Goal: Information Seeking & Learning: Learn about a topic

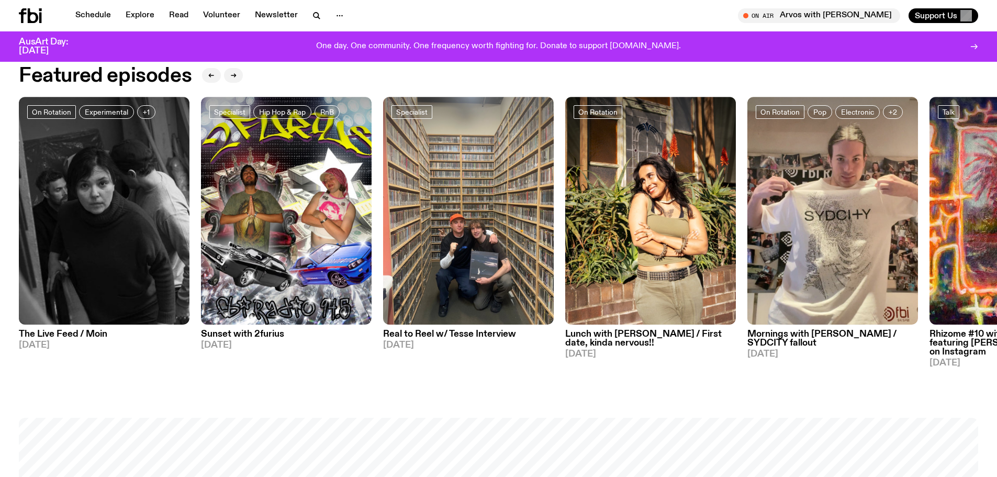
scroll to position [623, 0]
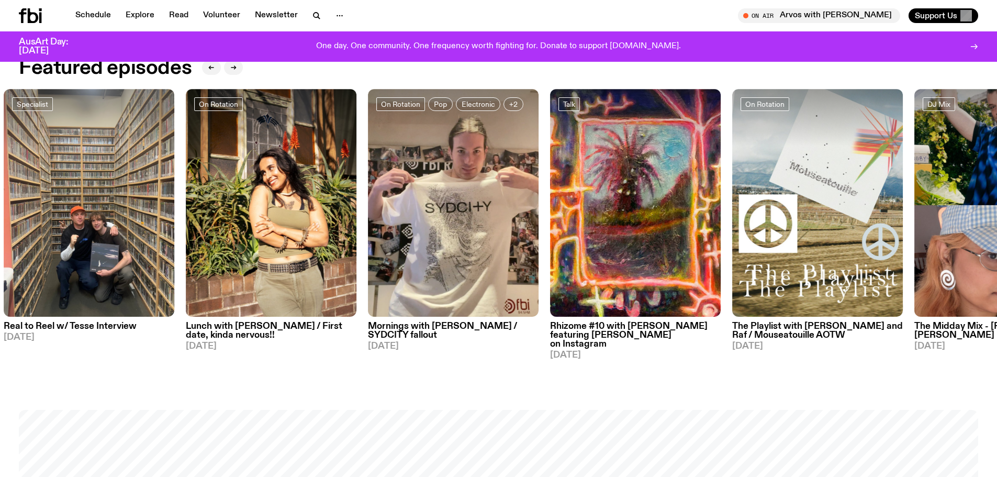
drag, startPoint x: 320, startPoint y: 202, endPoint x: 0, endPoint y: 183, distance: 320.4
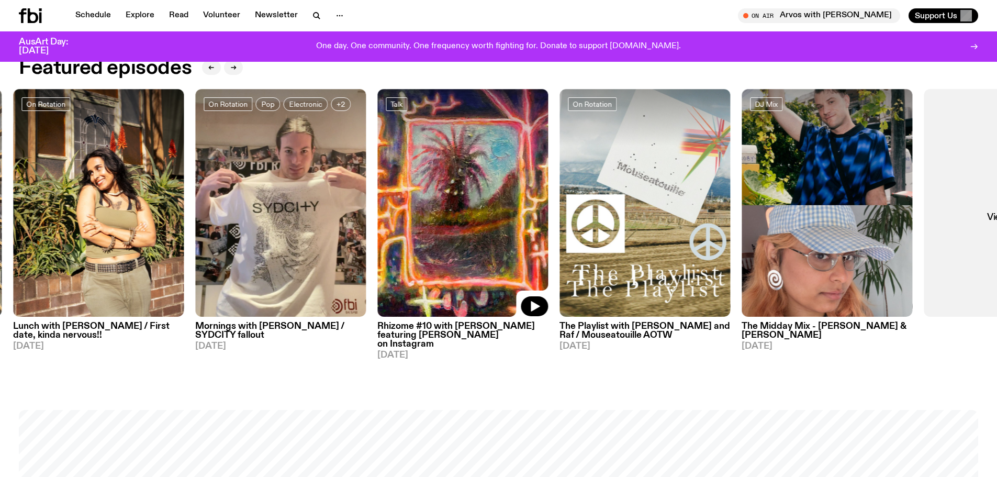
drag, startPoint x: 551, startPoint y: 160, endPoint x: 789, endPoint y: 167, distance: 237.8
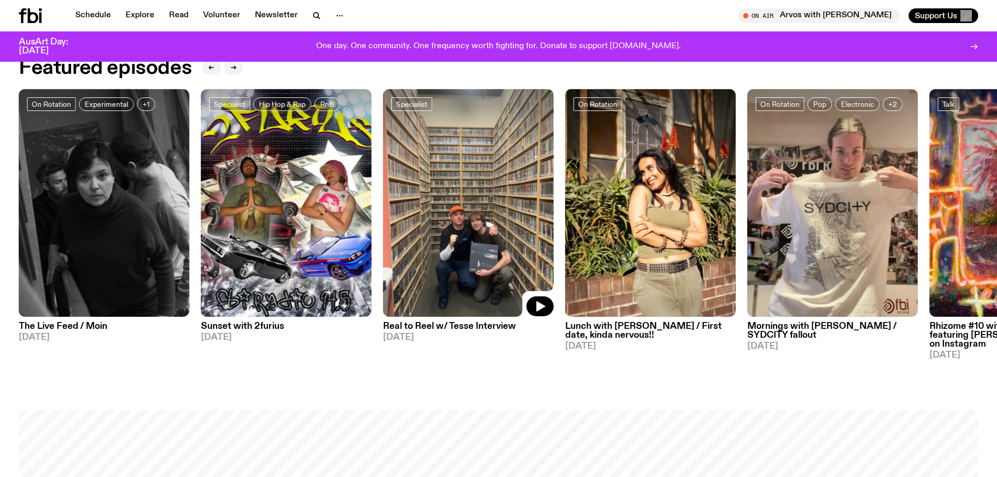
drag, startPoint x: 328, startPoint y: 199, endPoint x: 571, endPoint y: 187, distance: 243.7
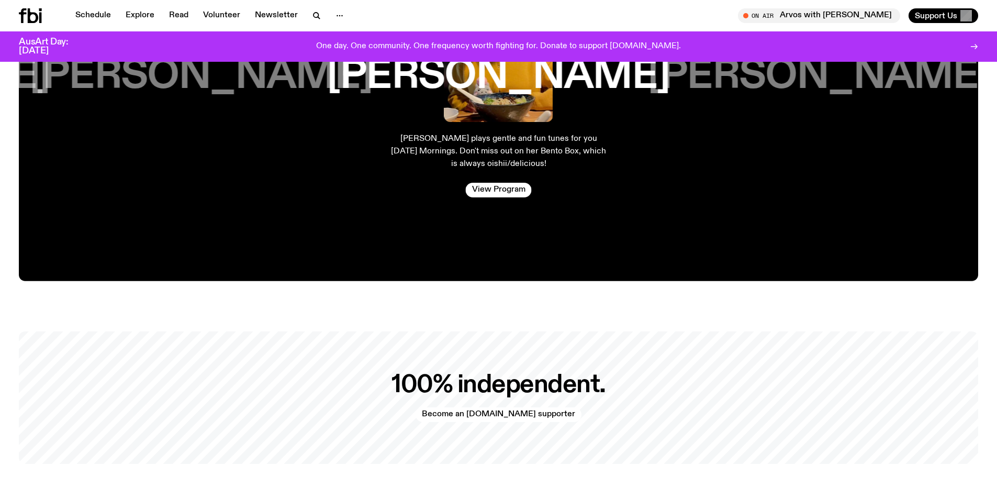
scroll to position [2246, 0]
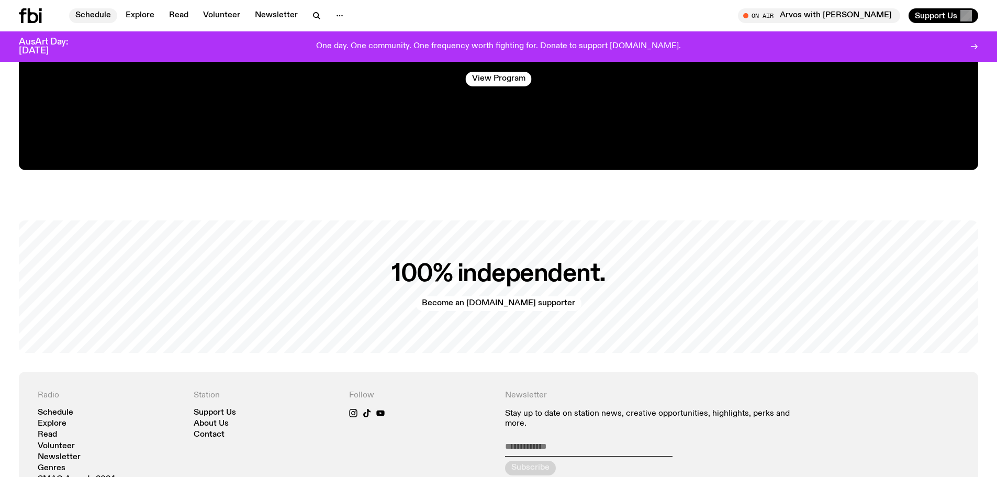
click at [84, 14] on link "Schedule" at bounding box center [93, 15] width 48 height 15
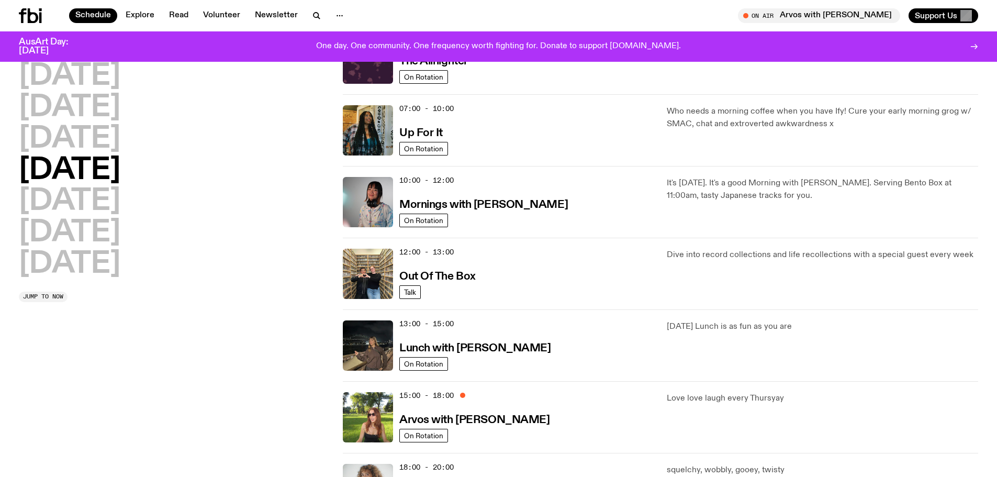
scroll to position [50, 0]
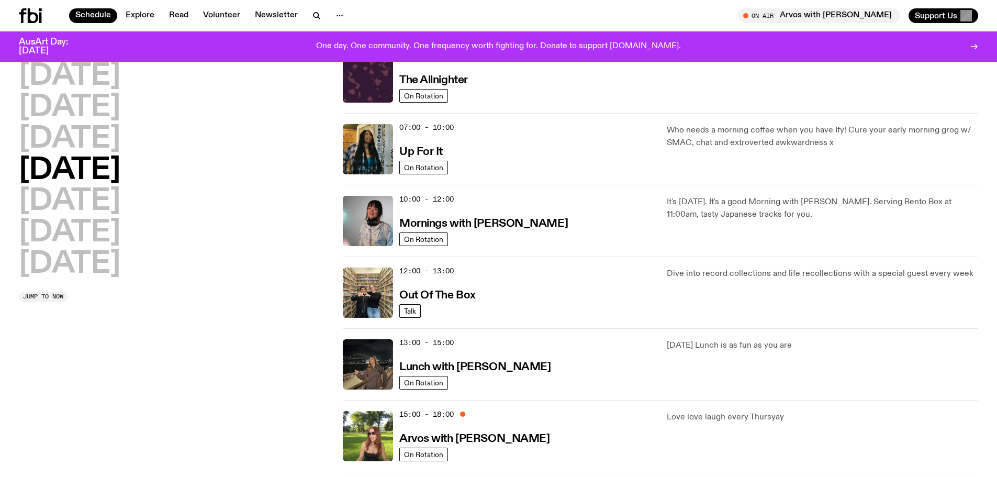
drag, startPoint x: 542, startPoint y: 224, endPoint x: 535, endPoint y: 222, distance: 7.4
click at [535, 222] on div "10:00 - 12:00 Mornings with [PERSON_NAME]" at bounding box center [526, 221] width 255 height 50
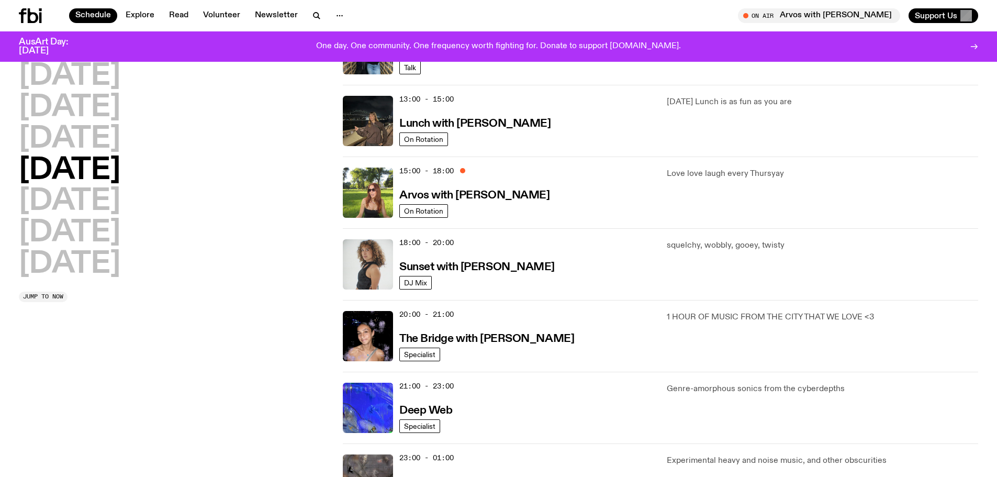
scroll to position [311, 0]
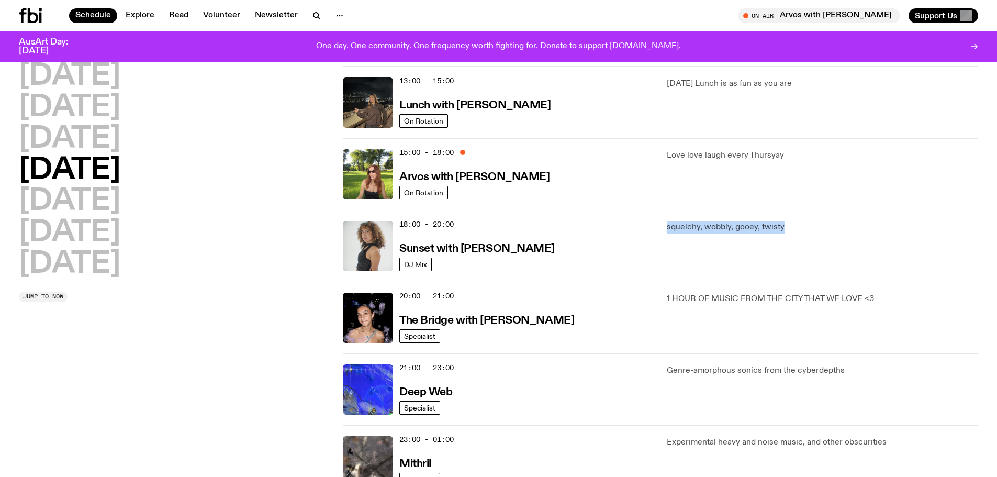
drag, startPoint x: 669, startPoint y: 229, endPoint x: 787, endPoint y: 228, distance: 118.3
click at [787, 228] on p "squelchy, wobbly, gooey, twisty" at bounding box center [822, 227] width 311 height 13
click at [747, 222] on p "squelchy, wobbly, gooey, twisty" at bounding box center [822, 227] width 311 height 13
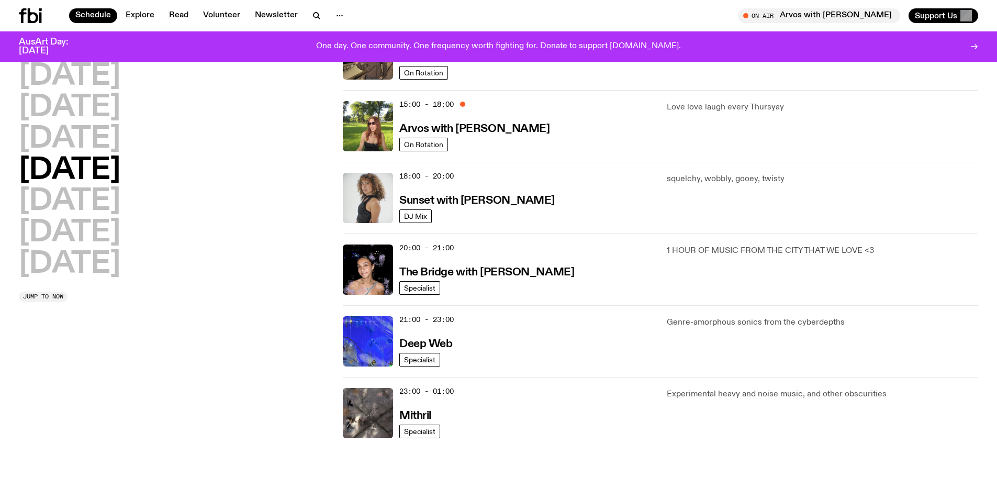
scroll to position [416, 0]
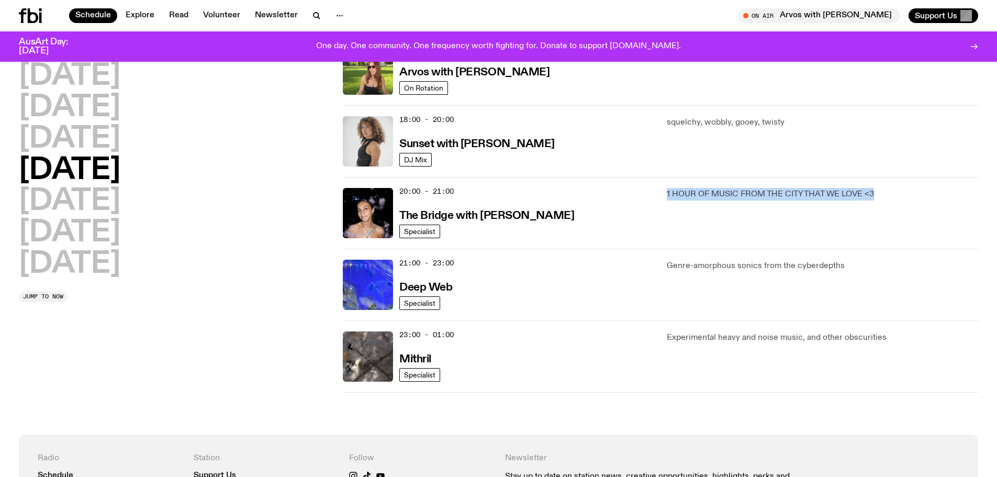
drag, startPoint x: 665, startPoint y: 194, endPoint x: 887, endPoint y: 187, distance: 222.6
click at [887, 187] on div "20:00 - 21:00 The Bridge with Kez [PERSON_NAME] Specialist 1 HOUR OF MUSIC FROM…" at bounding box center [661, 213] width 636 height 72
click at [727, 194] on p "1 HOUR OF MUSIC FROM THE CITY THAT WE LOVE <3" at bounding box center [822, 194] width 311 height 13
drag, startPoint x: 658, startPoint y: 191, endPoint x: 777, endPoint y: 191, distance: 118.8
click at [777, 191] on div "20:00 - 21:00 The Bridge with Kez [PERSON_NAME] Specialist 1 HOUR OF MUSIC FROM…" at bounding box center [661, 213] width 636 height 72
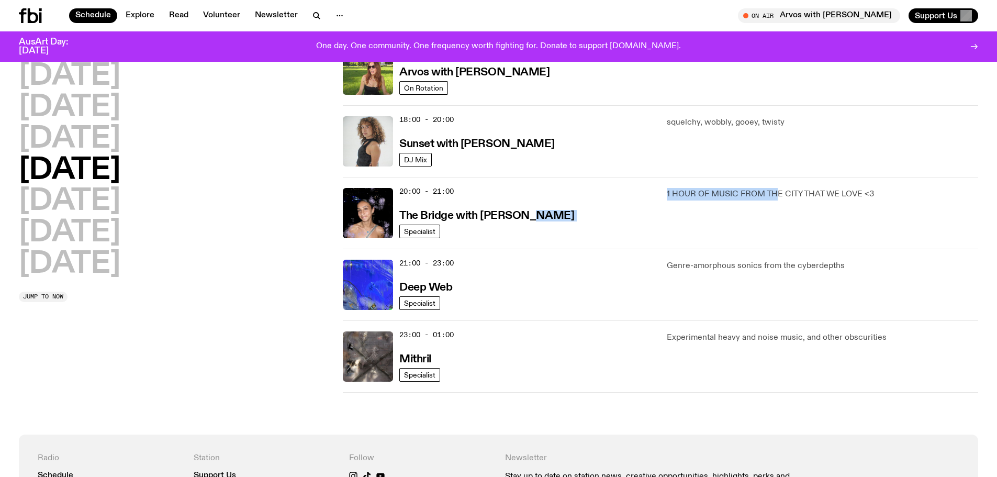
click at [776, 193] on p "1 HOUR OF MUSIC FROM THE CITY THAT WE LOVE <3" at bounding box center [822, 194] width 311 height 13
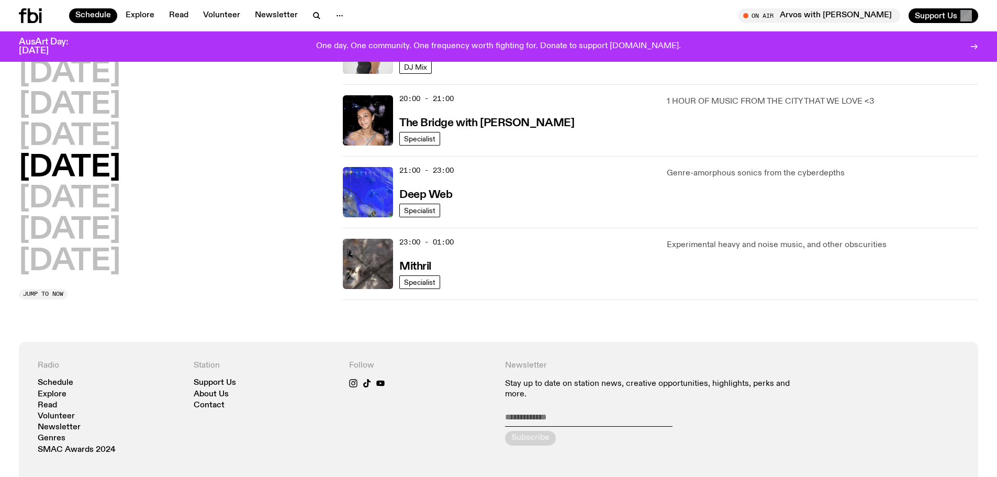
scroll to position [521, 0]
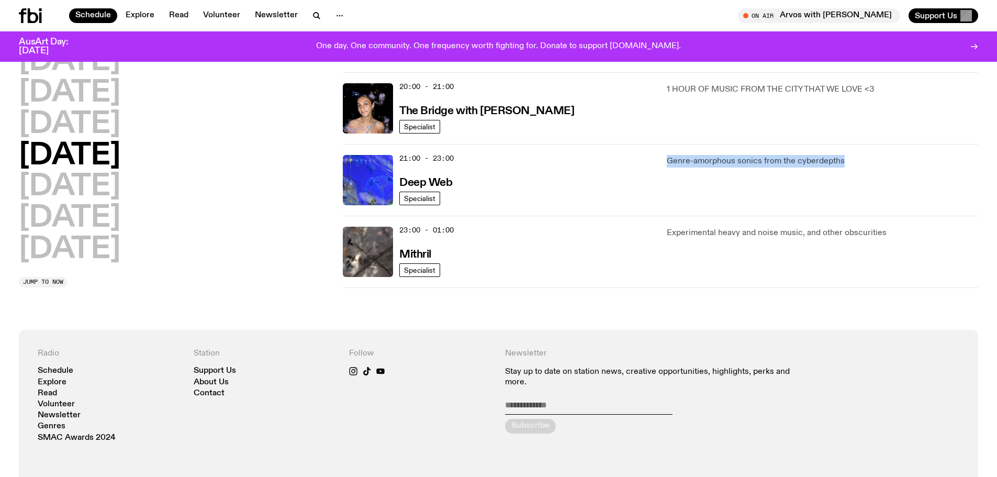
drag, startPoint x: 665, startPoint y: 163, endPoint x: 843, endPoint y: 165, distance: 178.5
click at [843, 165] on div "21:00 - 23:00 Deep Web Specialist Genre-amorphous sonics from the cyberdepths" at bounding box center [661, 180] width 636 height 72
click at [843, 165] on p "Genre-amorphous sonics from the cyberdepths" at bounding box center [822, 161] width 311 height 13
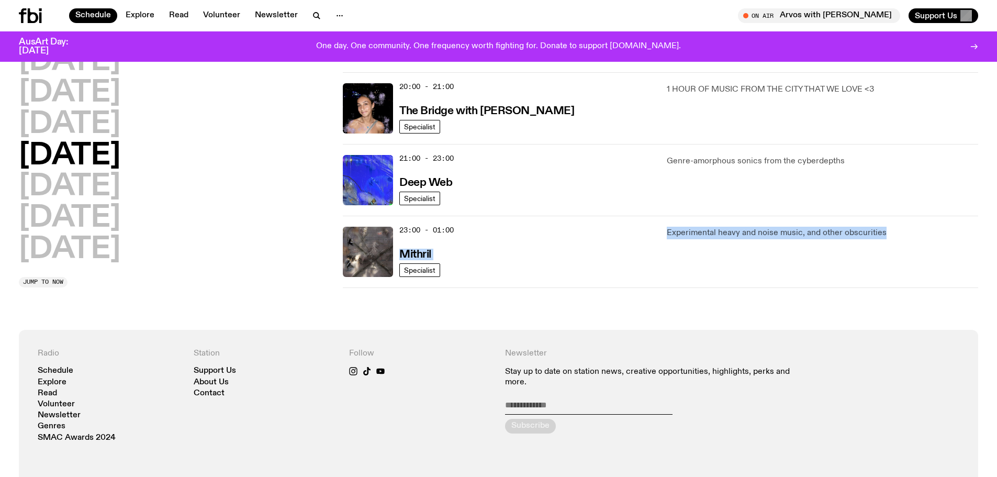
drag, startPoint x: 650, startPoint y: 237, endPoint x: 897, endPoint y: 233, distance: 246.6
click at [898, 233] on div "23:00 - 01:00 Mithril Specialist Experimental heavy and noise music, and other …" at bounding box center [661, 252] width 636 height 72
click at [897, 233] on p "Experimental heavy and noise music, and other obscurities" at bounding box center [822, 233] width 311 height 13
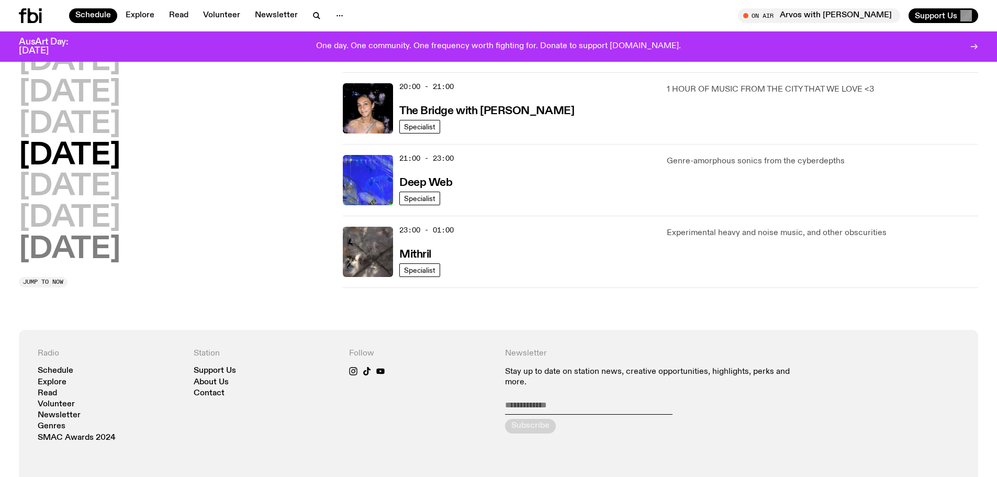
click at [62, 185] on h2 "[DATE]" at bounding box center [70, 187] width 102 height 29
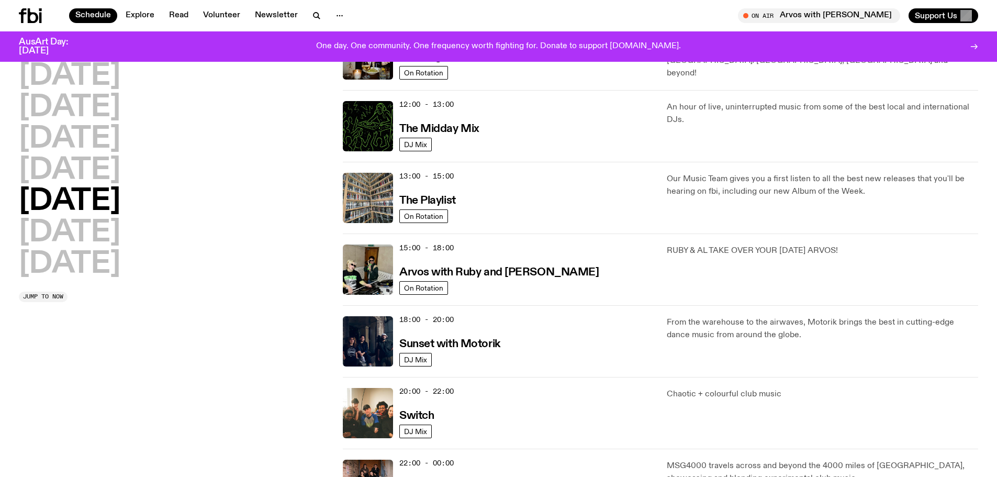
scroll to position [207, 0]
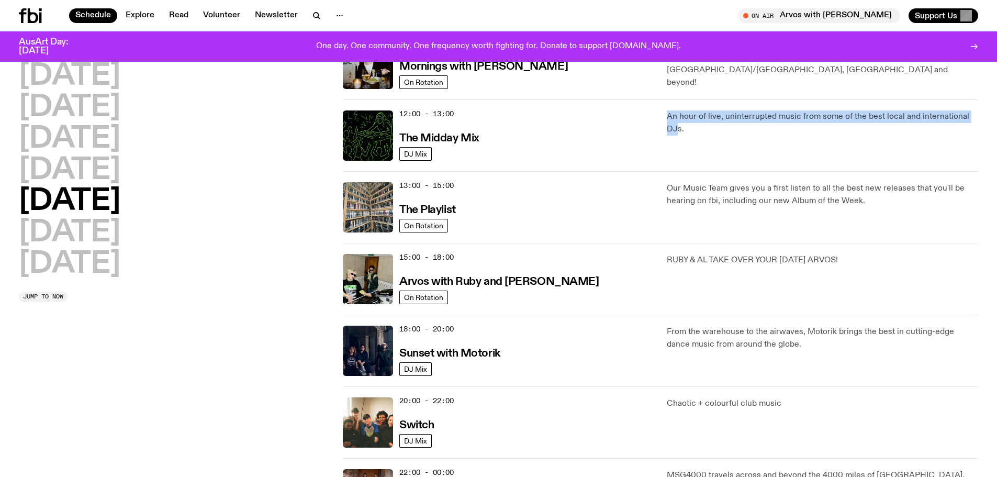
drag, startPoint x: 665, startPoint y: 113, endPoint x: 680, endPoint y: 125, distance: 18.6
click at [680, 125] on div "12:00 - 13:00 The Midday Mix DJ Mix An hour of live, uninterrupted music from s…" at bounding box center [661, 135] width 636 height 72
click at [655, 137] on div "12:00 - 13:00 The Midday Mix DJ Mix An hour of live, uninterrupted music from s…" at bounding box center [661, 135] width 636 height 72
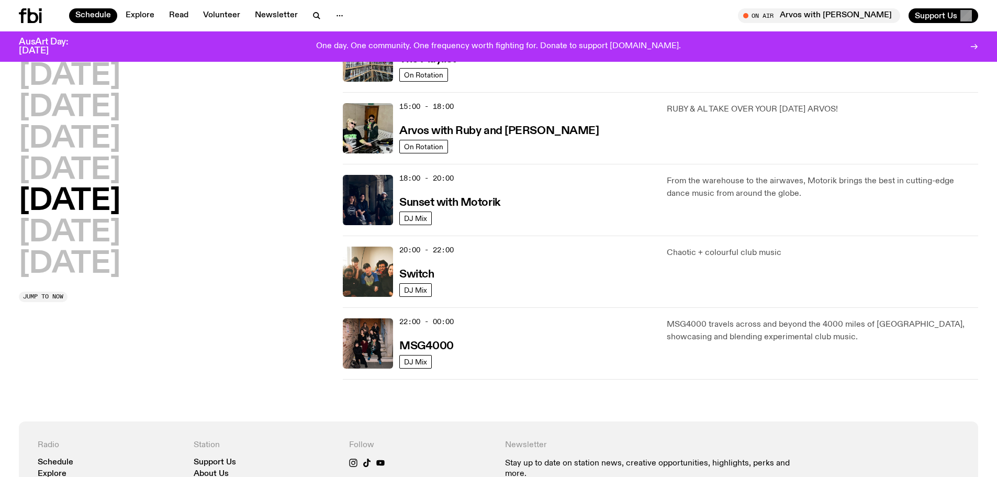
scroll to position [364, 0]
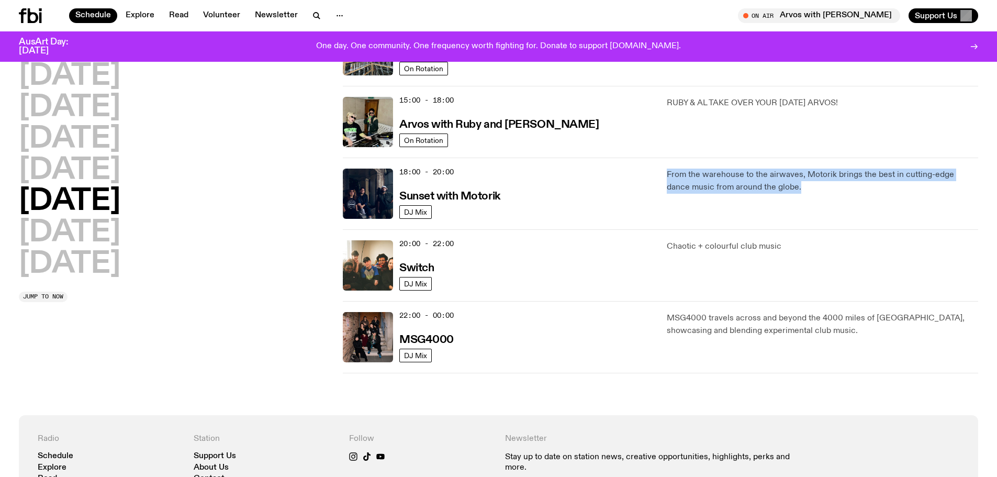
drag, startPoint x: 667, startPoint y: 175, endPoint x: 796, endPoint y: 194, distance: 130.2
click at [796, 194] on div "From the warehouse to the airwaves, Motorik brings the best in cutting-edge dan…" at bounding box center [822, 194] width 311 height 50
click at [782, 185] on p "From the warehouse to the airwaves, Motorik brings the best in cutting-edge dan…" at bounding box center [822, 181] width 311 height 25
drag, startPoint x: 780, startPoint y: 187, endPoint x: 649, endPoint y: 168, distance: 132.7
click at [649, 168] on div "18:00 - 20:00 Sunset with Motorik DJ Mix From the warehouse to the airwaves, Mo…" at bounding box center [661, 194] width 636 height 72
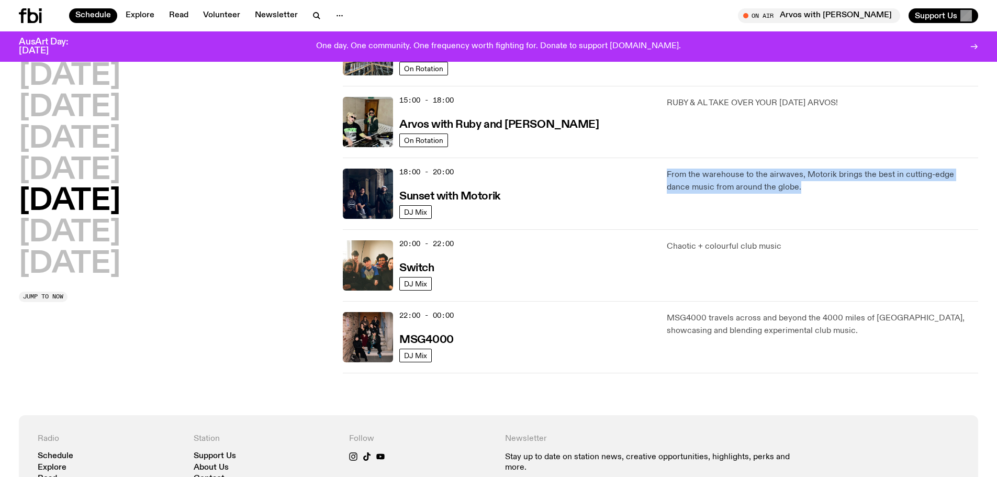
click at [654, 173] on div "18:00 - 20:00 Sunset with Motorik" at bounding box center [526, 194] width 255 height 50
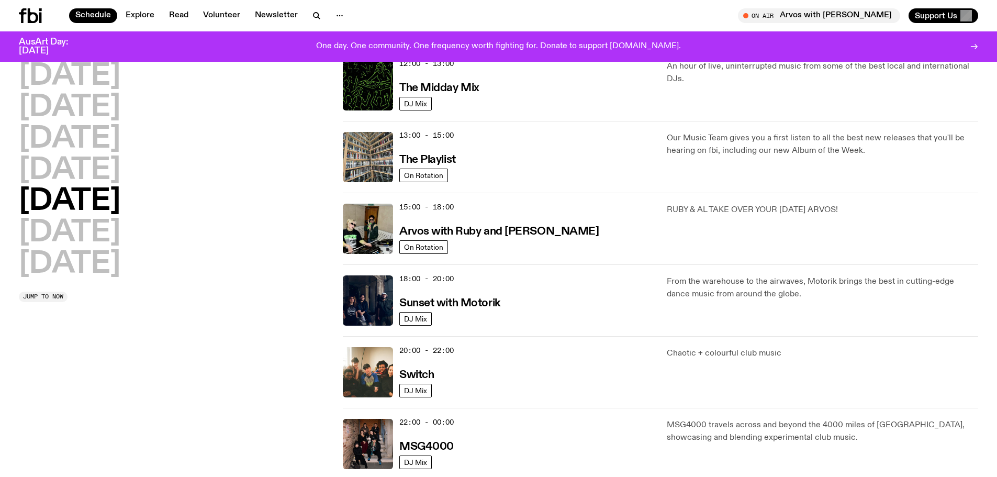
scroll to position [309, 0]
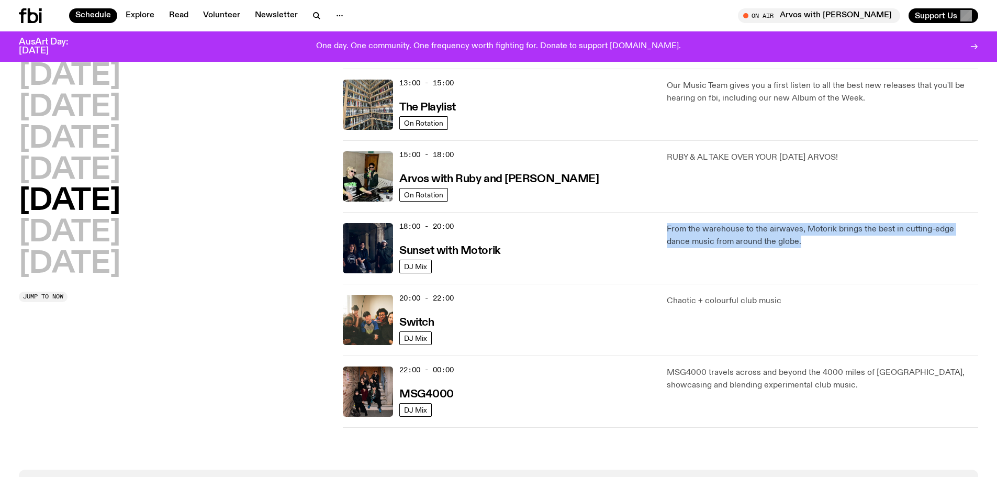
drag, startPoint x: 661, startPoint y: 226, endPoint x: 796, endPoint y: 244, distance: 136.2
click at [796, 244] on div "18:00 - 20:00 Sunset with Motorik DJ Mix From the warehouse to the airwaves, Mo…" at bounding box center [661, 248] width 636 height 72
click at [786, 243] on p "From the warehouse to the airwaves, Motorik brings the best in cutting-edge dan…" at bounding box center [822, 235] width 311 height 25
drag, startPoint x: 782, startPoint y: 243, endPoint x: 664, endPoint y: 225, distance: 118.7
click at [664, 225] on div "18:00 - 20:00 Sunset with Motorik DJ Mix From the warehouse to the airwaves, Mo…" at bounding box center [661, 248] width 636 height 72
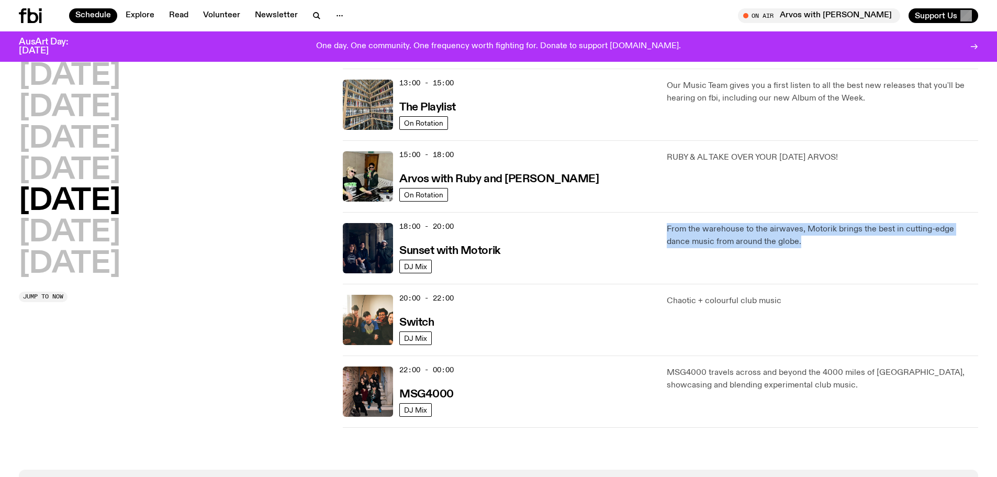
click at [664, 225] on div "18:00 - 20:00 Sunset with Motorik DJ Mix From the warehouse to the airwaves, Mo…" at bounding box center [661, 248] width 636 height 72
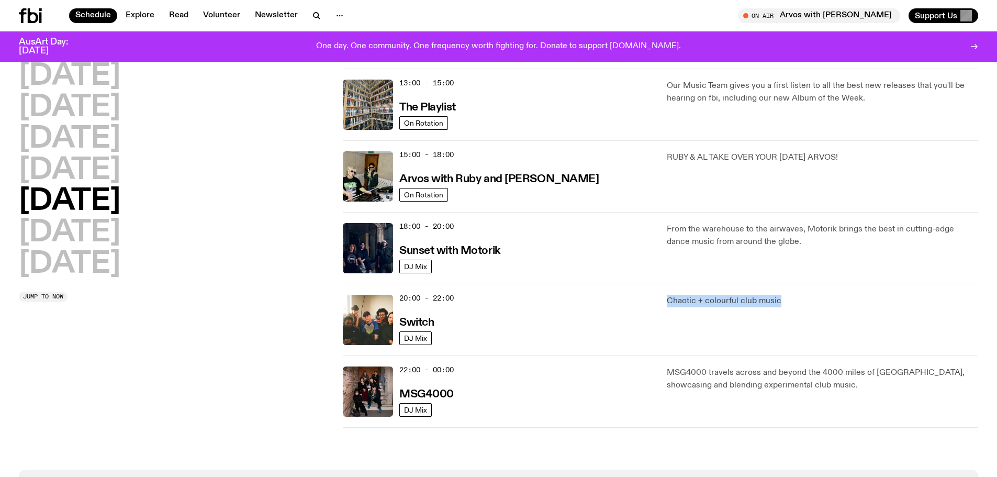
drag, startPoint x: 666, startPoint y: 299, endPoint x: 803, endPoint y: 303, distance: 136.7
click at [805, 303] on div "20:00 - 22:00 Switch DJ Mix Chaotic + colourful club music" at bounding box center [661, 320] width 636 height 72
click at [803, 303] on p "Chaotic + colourful club music" at bounding box center [822, 301] width 311 height 13
click at [781, 300] on p "Chaotic + colourful club music" at bounding box center [822, 301] width 311 height 13
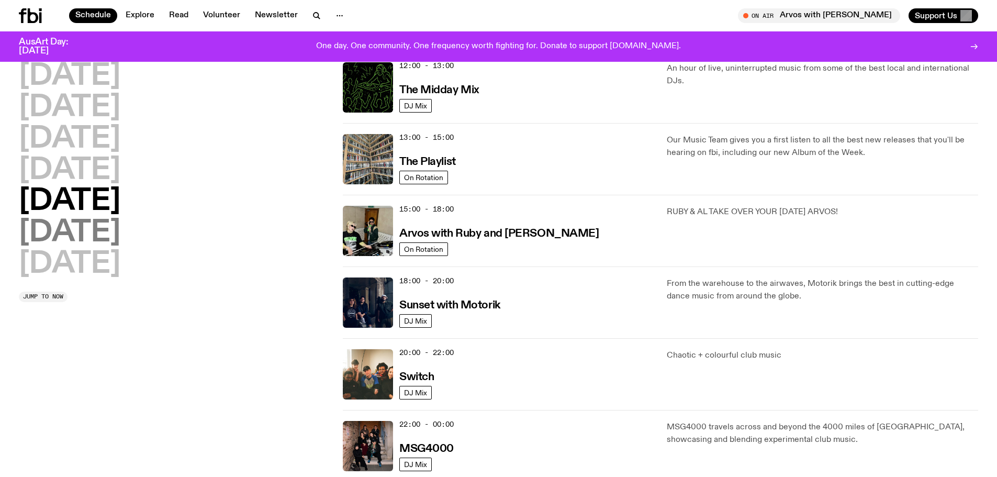
click at [73, 227] on h2 "[DATE]" at bounding box center [70, 232] width 102 height 29
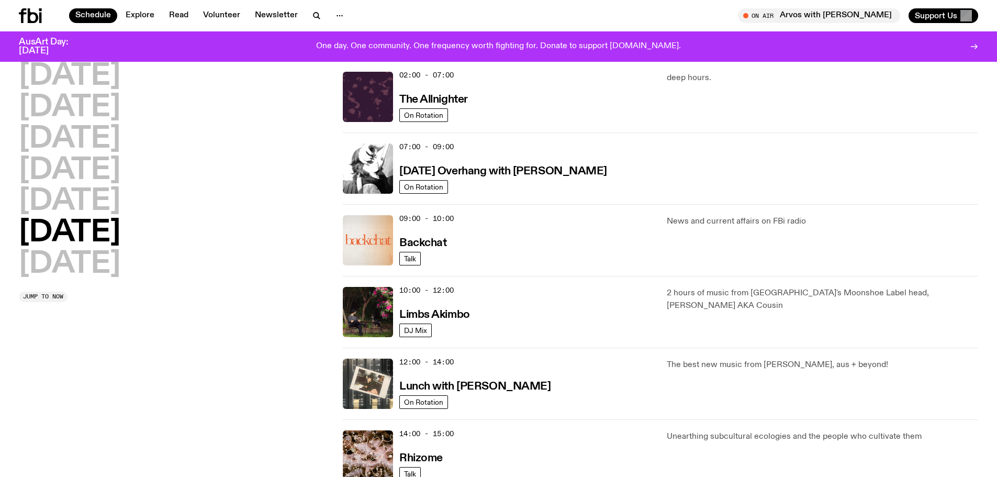
scroll to position [105, 0]
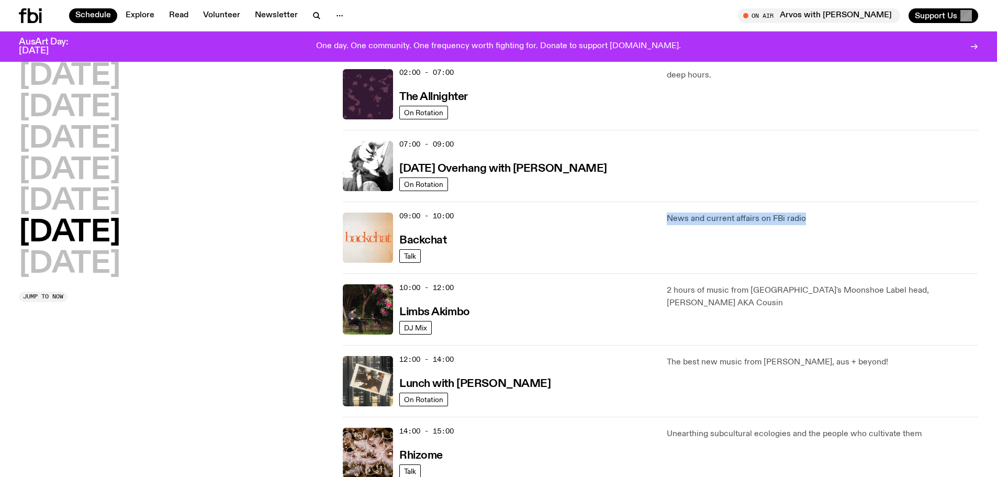
drag, startPoint x: 661, startPoint y: 220, endPoint x: 813, endPoint y: 218, distance: 152.3
click at [813, 218] on div "09:00 - 10:00 Backchat Talk News and current affairs on FBi radio" at bounding box center [661, 238] width 636 height 72
click at [806, 217] on p "News and current affairs on FBi radio" at bounding box center [822, 219] width 311 height 13
drag, startPoint x: 806, startPoint y: 217, endPoint x: 665, endPoint y: 220, distance: 140.3
click at [665, 220] on div "09:00 - 10:00 Backchat Talk News and current affairs on FBi radio" at bounding box center [661, 238] width 636 height 72
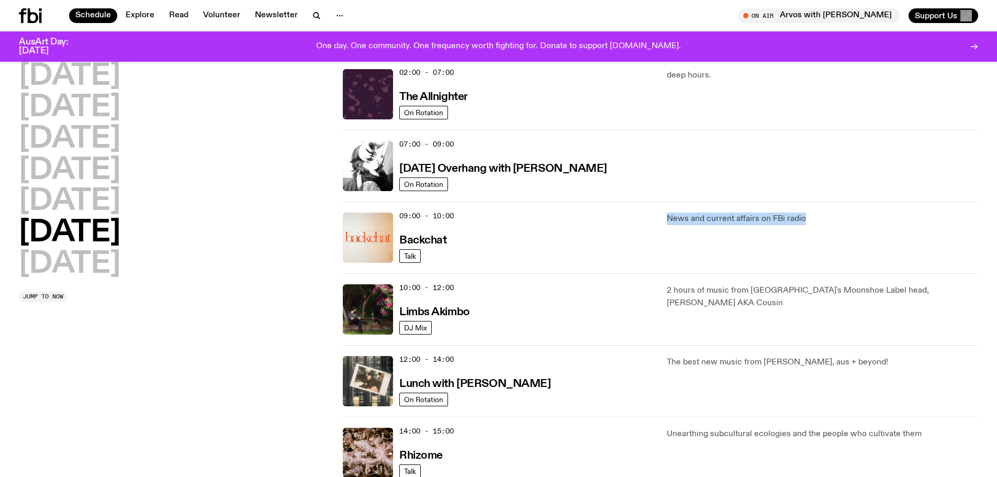
click at [665, 220] on div "09:00 - 10:00 Backchat Talk News and current affairs on FBi radio" at bounding box center [661, 238] width 636 height 72
drag, startPoint x: 670, startPoint y: 220, endPoint x: 830, endPoint y: 225, distance: 160.2
click at [830, 225] on p "News and current affairs on FBi radio" at bounding box center [822, 219] width 311 height 13
click at [806, 218] on p "News and current affairs on FBi radio" at bounding box center [822, 219] width 311 height 13
drag, startPoint x: 806, startPoint y: 218, endPoint x: 665, endPoint y: 217, distance: 140.8
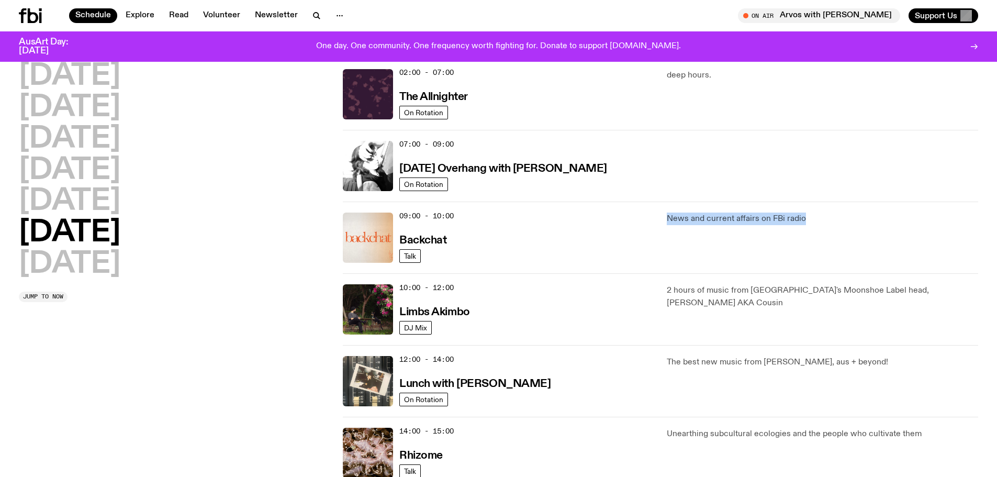
click at [665, 217] on div "09:00 - 10:00 Backchat Talk News and current affairs on FBi radio" at bounding box center [661, 238] width 636 height 72
click at [669, 220] on p "News and current affairs on FBi radio" at bounding box center [822, 219] width 311 height 13
drag, startPoint x: 400, startPoint y: 213, endPoint x: 455, endPoint y: 211, distance: 55.0
click at [454, 211] on span "09:00 - 10:00" at bounding box center [426, 216] width 54 height 10
click at [458, 214] on div "09:00 - 10:00 Backchat" at bounding box center [526, 238] width 255 height 50
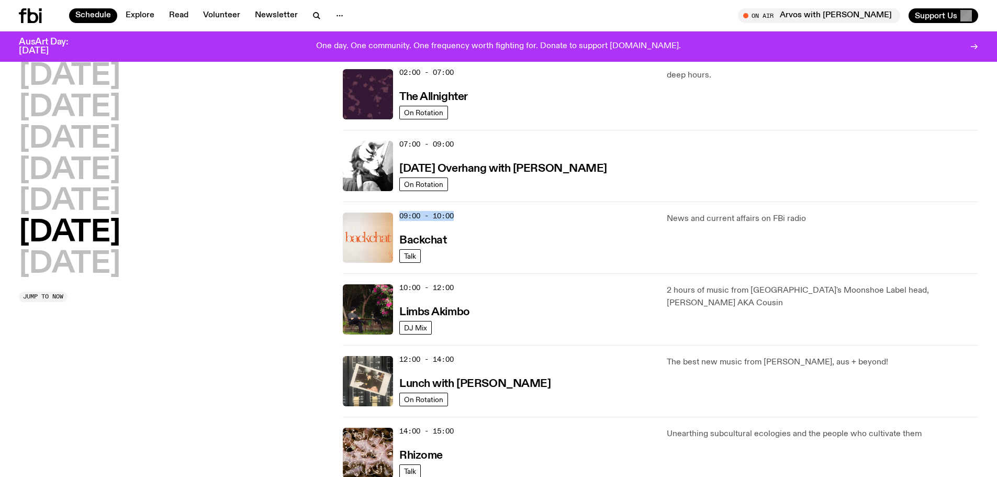
click at [451, 214] on span "09:00 - 10:00" at bounding box center [426, 216] width 54 height 10
click at [424, 216] on span "09:00 - 10:00" at bounding box center [426, 216] width 54 height 10
drag, startPoint x: 676, startPoint y: 223, endPoint x: 806, endPoint y: 223, distance: 129.8
click at [806, 224] on div "09:00 - 10:00 Backchat Talk News and current affairs on FBi radio" at bounding box center [661, 238] width 636 height 72
click at [806, 222] on p "News and current affairs on FBi radio" at bounding box center [822, 219] width 311 height 13
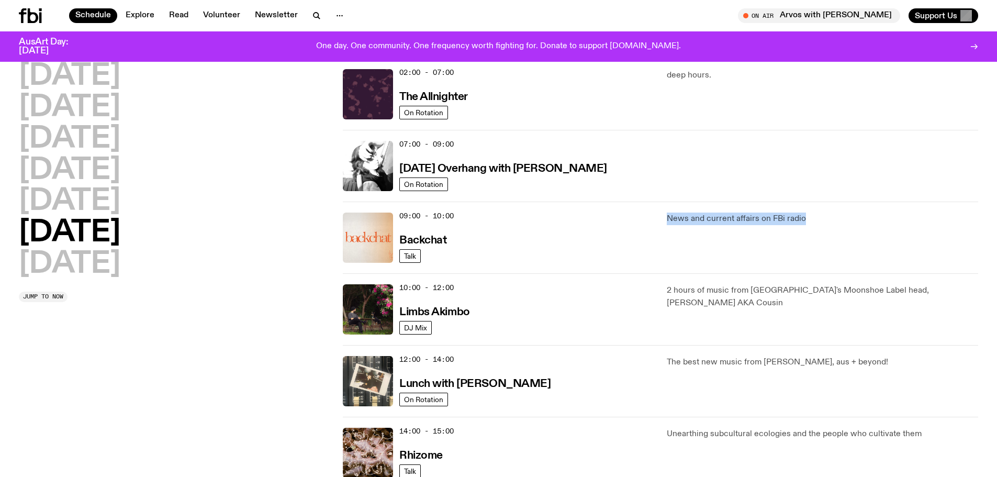
drag, startPoint x: 805, startPoint y: 218, endPoint x: 670, endPoint y: 213, distance: 135.7
click at [670, 213] on p "News and current affairs on FBi radio" at bounding box center [822, 219] width 311 height 13
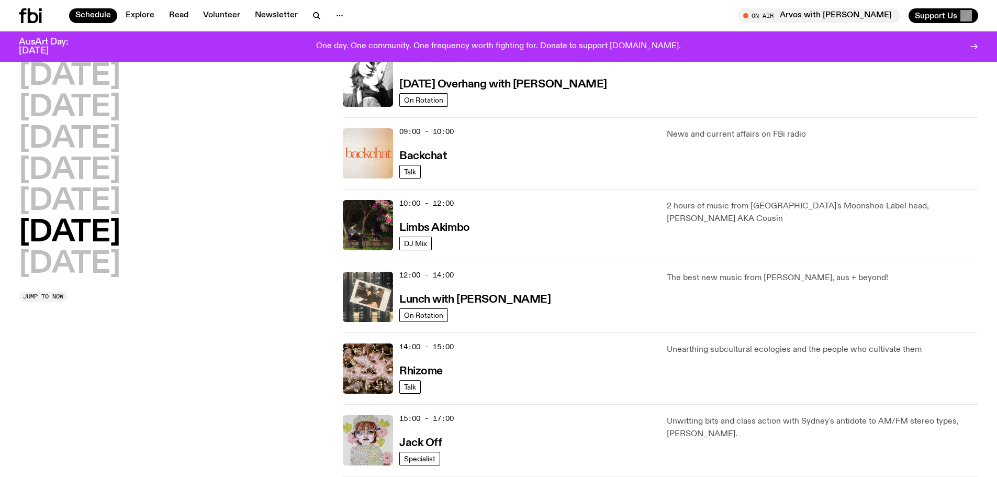
scroll to position [209, 0]
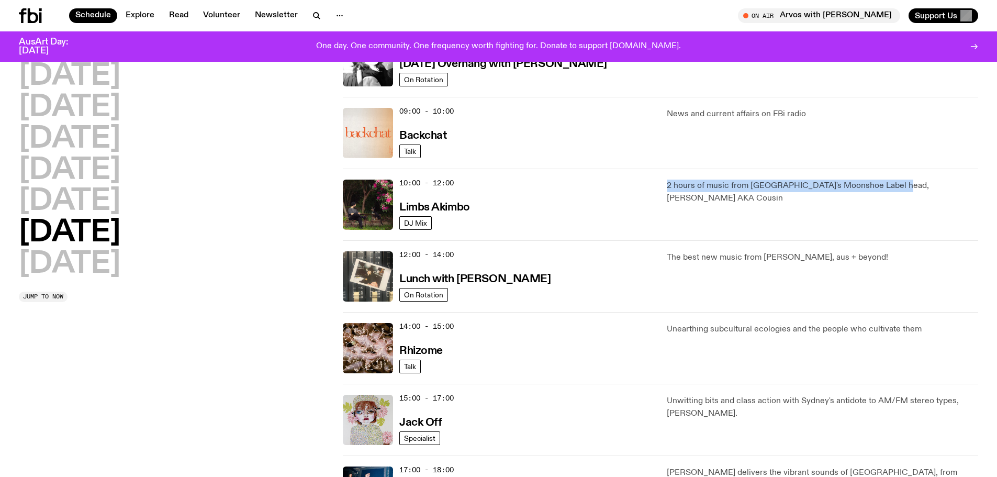
drag, startPoint x: 664, startPoint y: 184, endPoint x: 895, endPoint y: 185, distance: 230.3
click at [895, 185] on div "10:00 - 12:00 Limbs Akimbo DJ Mix 2 hours of music from Sydney's Moonshoe Label…" at bounding box center [661, 205] width 636 height 72
click at [895, 185] on p "2 hours of music from [GEOGRAPHIC_DATA]'s Moonshoe Label head, [PERSON_NAME] AK…" at bounding box center [822, 192] width 311 height 25
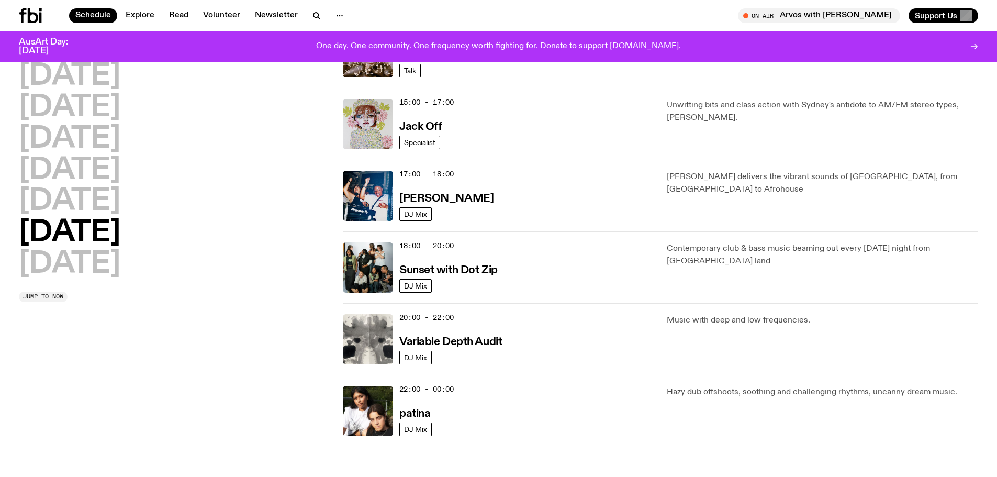
scroll to position [523, 0]
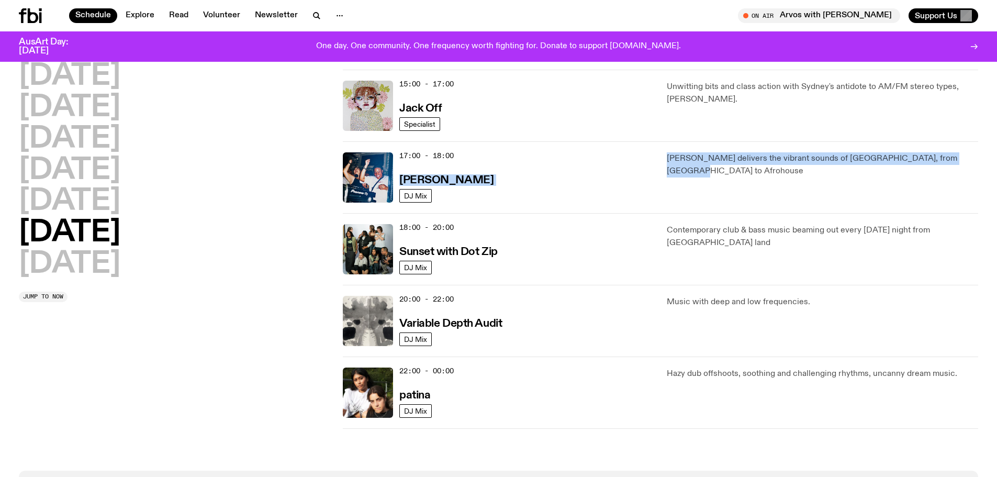
drag, startPoint x: 660, startPoint y: 160, endPoint x: 961, endPoint y: 157, distance: 301.0
click at [961, 157] on div "17:00 - 18:00 [PERSON_NAME] Mix [PERSON_NAME] delivers the vibrant sounds of [G…" at bounding box center [661, 177] width 636 height 72
click at [961, 156] on p "[PERSON_NAME] delivers the vibrant sounds of [GEOGRAPHIC_DATA], from [GEOGRAPHI…" at bounding box center [822, 164] width 311 height 25
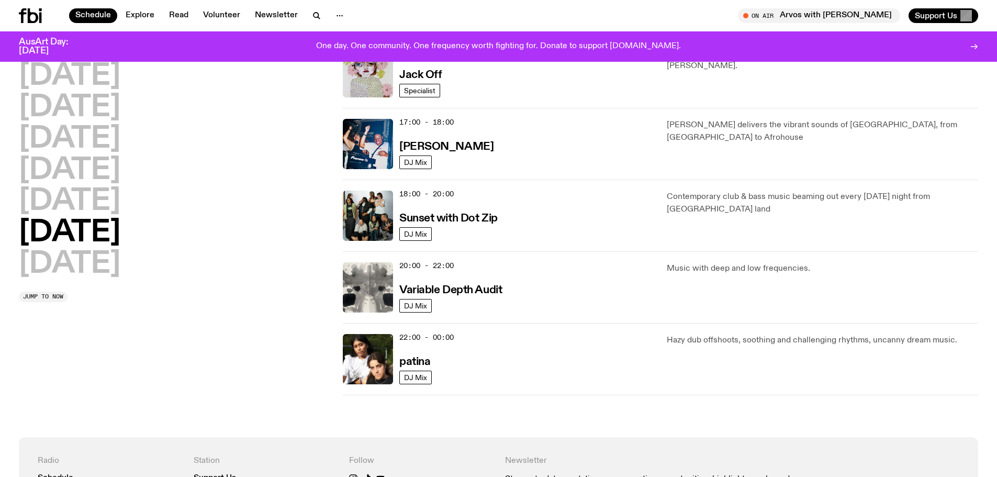
scroll to position [576, 0]
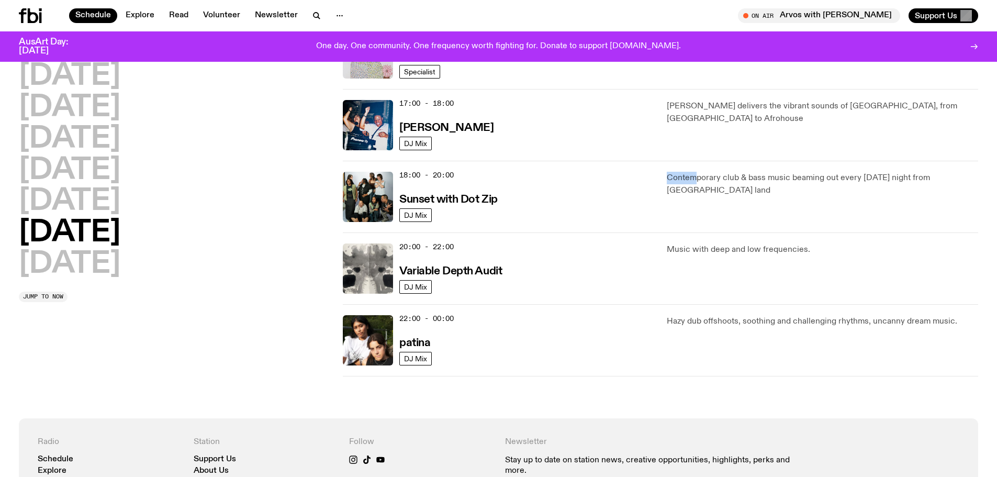
drag, startPoint x: 662, startPoint y: 174, endPoint x: 696, endPoint y: 183, distance: 35.0
click at [696, 183] on div "18:00 - 20:00 Sunset with Dot Zip DJ Mix Contemporary club & bass music beaming…" at bounding box center [661, 197] width 636 height 72
click at [695, 190] on p "Contemporary club & bass music beaming out every [DATE] night from [GEOGRAPHIC_…" at bounding box center [822, 184] width 311 height 25
drag, startPoint x: 669, startPoint y: 249, endPoint x: 812, endPoint y: 247, distance: 142.9
click at [812, 247] on div "20:00 - 22:00 Variable Depth Audit DJ Mix Music with deep and low frequencies." at bounding box center [661, 268] width 636 height 72
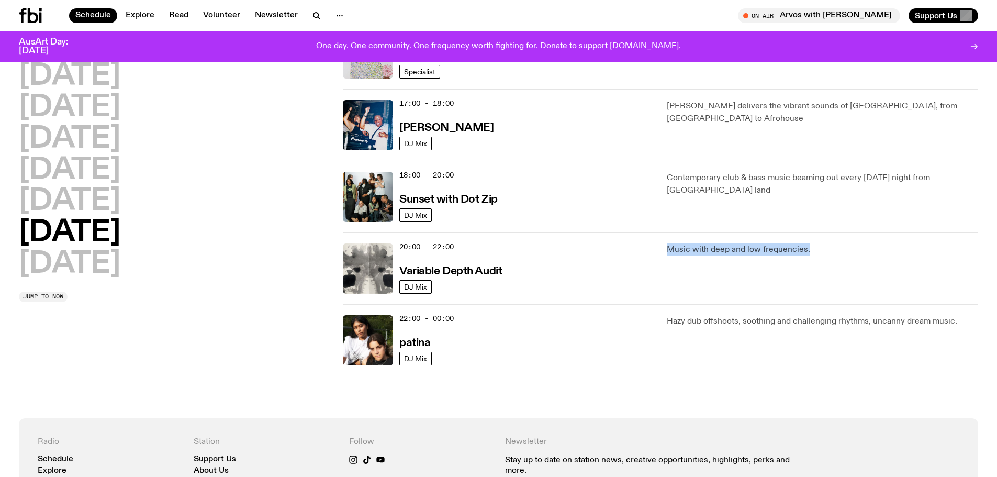
click at [812, 247] on p "Music with deep and low frequencies." at bounding box center [822, 249] width 311 height 13
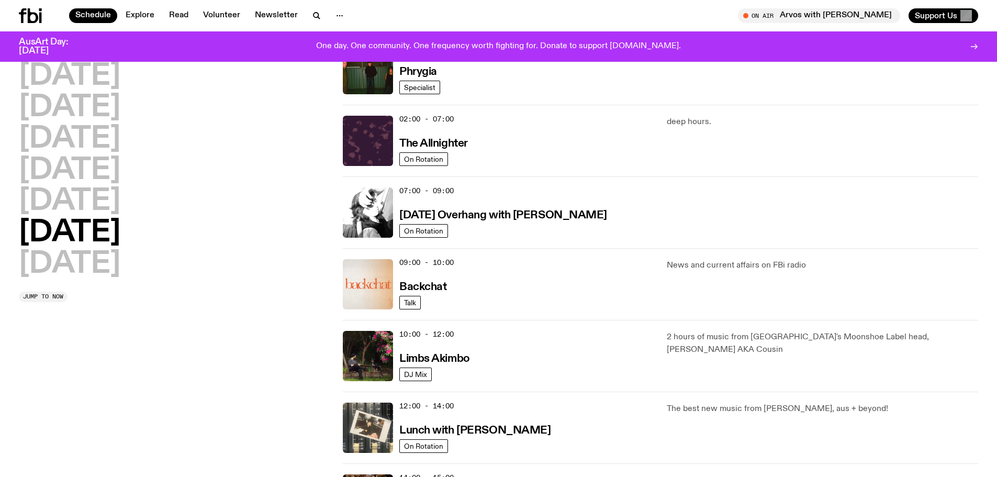
scroll to position [0, 0]
